Goal: Task Accomplishment & Management: Manage account settings

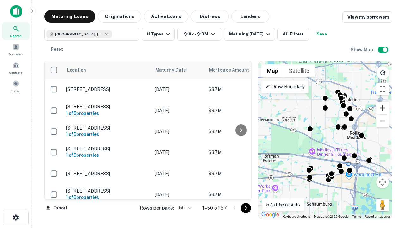
click at [382, 108] on button "Zoom in" at bounding box center [382, 107] width 13 height 13
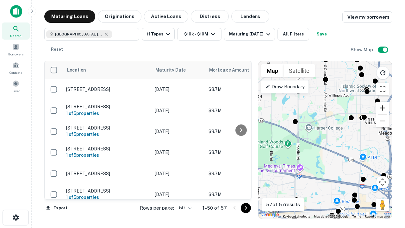
click at [382, 108] on button "Zoom in" at bounding box center [382, 107] width 13 height 13
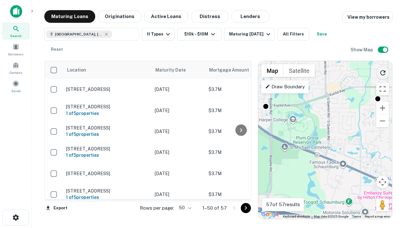
click at [383, 71] on icon "Reload search area" at bounding box center [383, 73] width 8 height 8
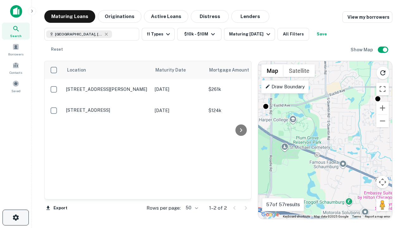
click at [15, 217] on icon "button" at bounding box center [16, 217] width 8 height 8
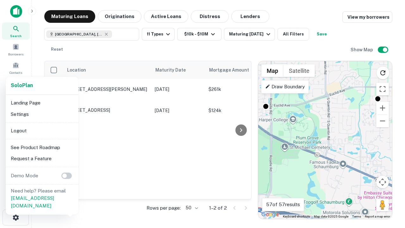
click at [42, 130] on li "Logout" at bounding box center [42, 130] width 68 height 11
